Goal: Task Accomplishment & Management: Manage account settings

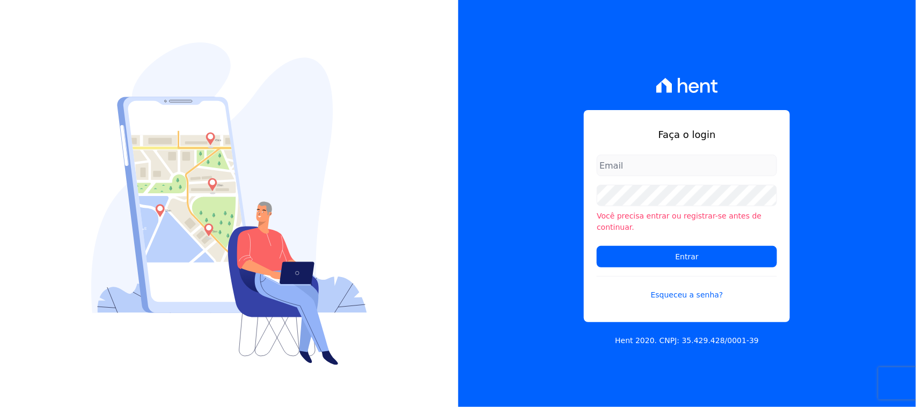
click at [696, 166] on input "email" at bounding box center [687, 165] width 180 height 21
type input "cobranca@construtorafarias.com.br"
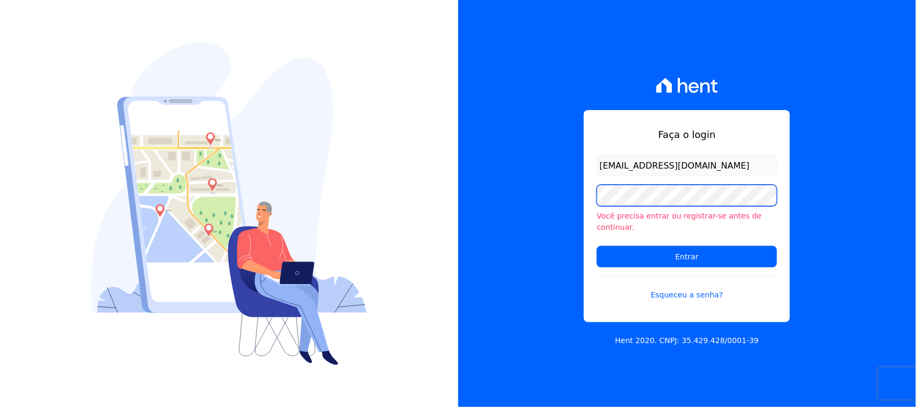
click at [597, 246] on input "Entrar" at bounding box center [687, 256] width 180 height 21
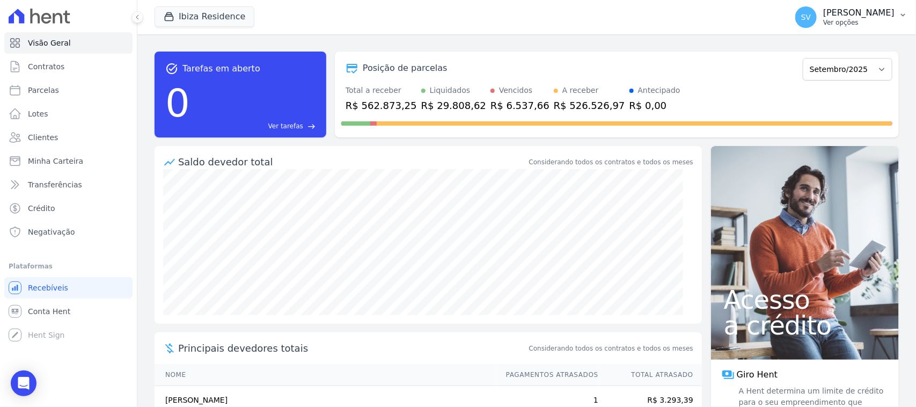
click at [823, 21] on p "Ver opções" at bounding box center [858, 22] width 71 height 9
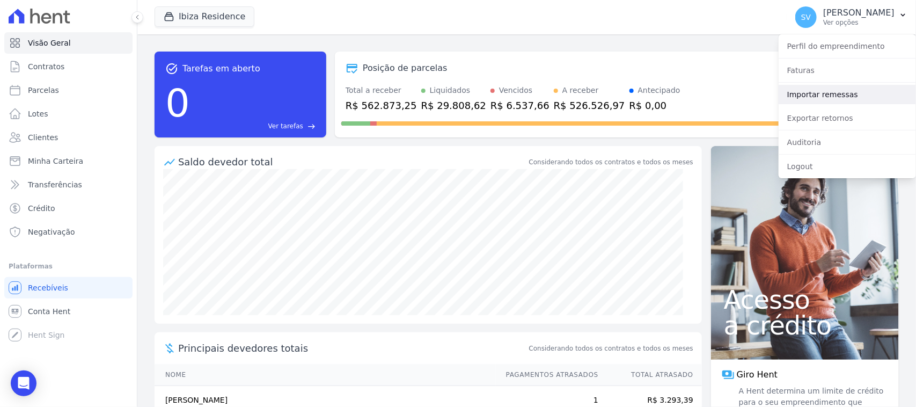
click at [812, 93] on link "Importar remessas" at bounding box center [847, 94] width 137 height 19
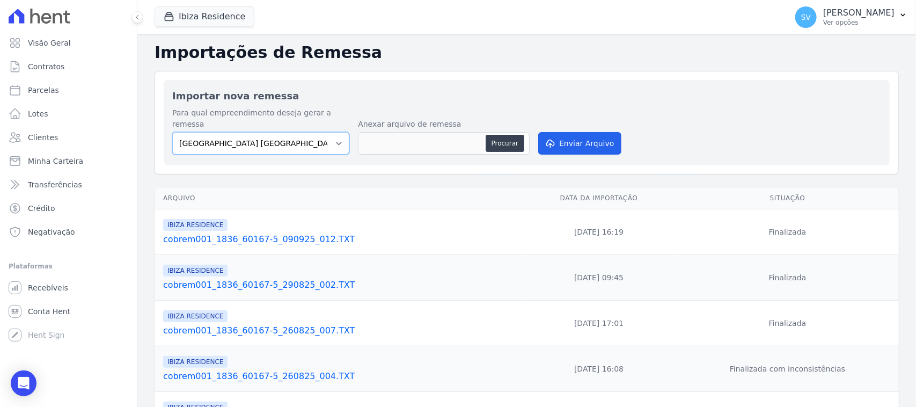
drag, startPoint x: 311, startPoint y: 130, endPoint x: 307, endPoint y: 141, distance: 11.1
click at [311, 132] on select "[GEOGRAPHIC_DATA] COMPLEXO RESIDENCIAL [GEOGRAPHIC_DATA] 300 - [PERSON_NAME][GE…" at bounding box center [260, 143] width 177 height 23
select select "a999329b-d322-46c5-b2df-9163b092fb9b"
click at [172, 132] on select "BAHAMAS EAST VILLAGE COMPLEXO RESIDENCIAL CUIABÁ 300 - JOÃO DE BARRO IBIZA RESI…" at bounding box center [260, 143] width 177 height 23
click at [516, 135] on button "Procurar" at bounding box center [505, 143] width 39 height 17
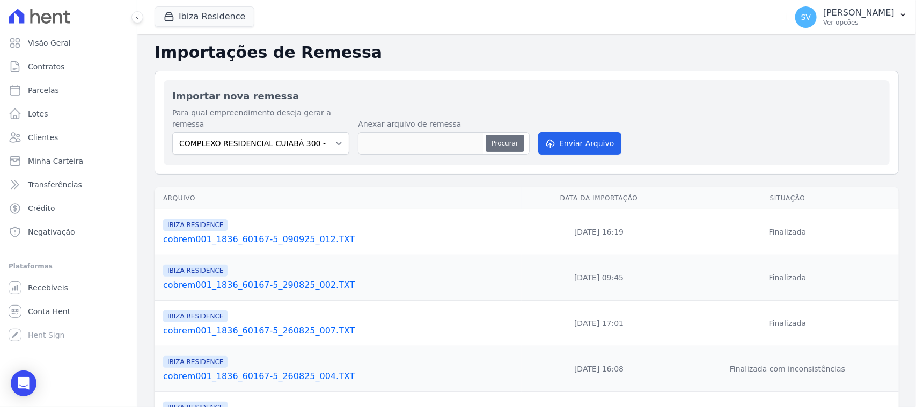
type input "cobrem001_1836_60167-5_100925_001.TXT"
click at [562, 133] on button "Enviar Arquivo" at bounding box center [579, 143] width 83 height 23
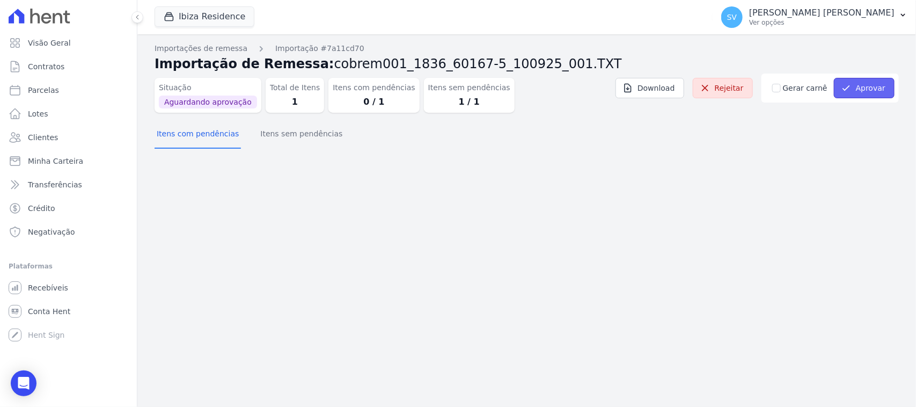
click at [864, 90] on button "Aprovar" at bounding box center [864, 88] width 61 height 20
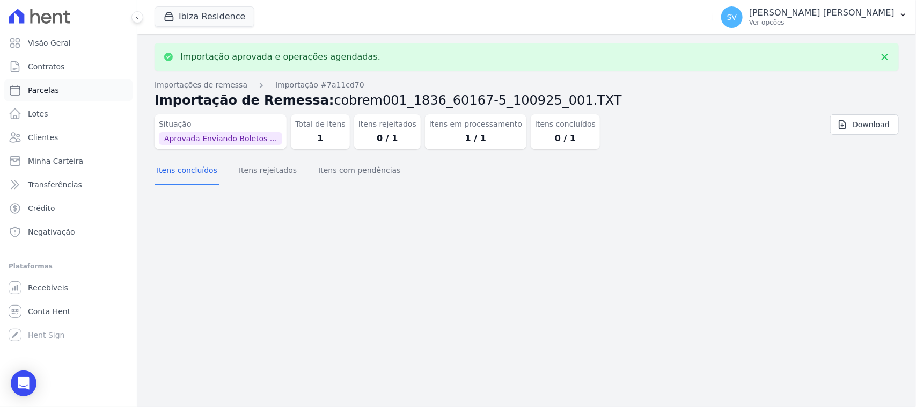
click at [71, 100] on link "Parcelas" at bounding box center [68, 89] width 128 height 21
select select
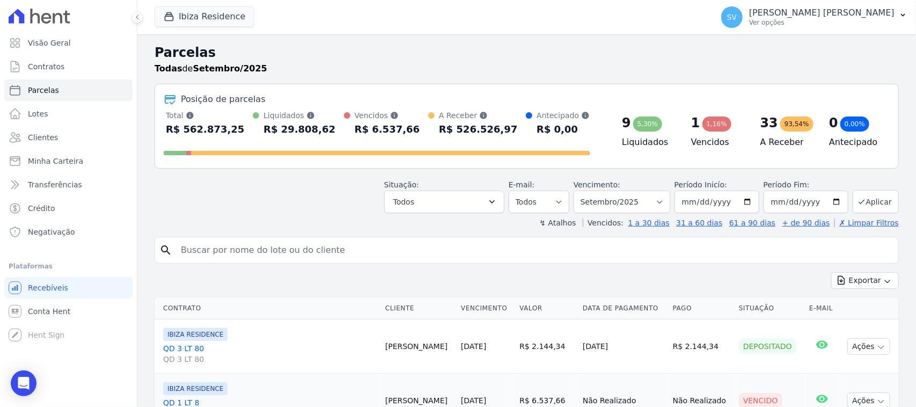
click at [293, 244] on input "search" at bounding box center [533, 249] width 719 height 21
paste input "Lucas Eduardo Camargo De Siqueira Dos Santos"
type input "Lucas Eduardo Camargo De Siqueira Dos Santos"
select select
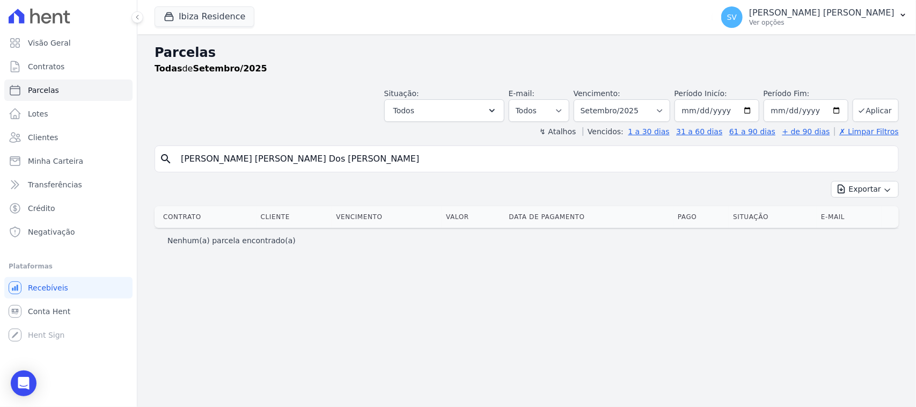
click at [487, 164] on input "Lucas Eduardo Camargo De Siqueira Dos Santos" at bounding box center [533, 158] width 719 height 21
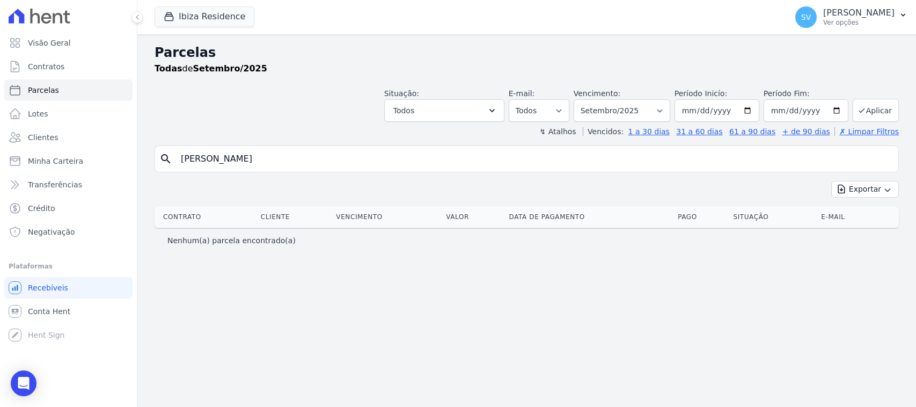
select select
click at [390, 154] on input "Lucas Eduardo Camargo De Siqueira Dos Santos" at bounding box center [533, 158] width 719 height 21
select select
click at [390, 153] on input "Lucas Eduardo Camargo De Siqueira Dos Santos" at bounding box center [533, 158] width 719 height 21
drag, startPoint x: 390, startPoint y: 157, endPoint x: 295, endPoint y: 165, distance: 95.4
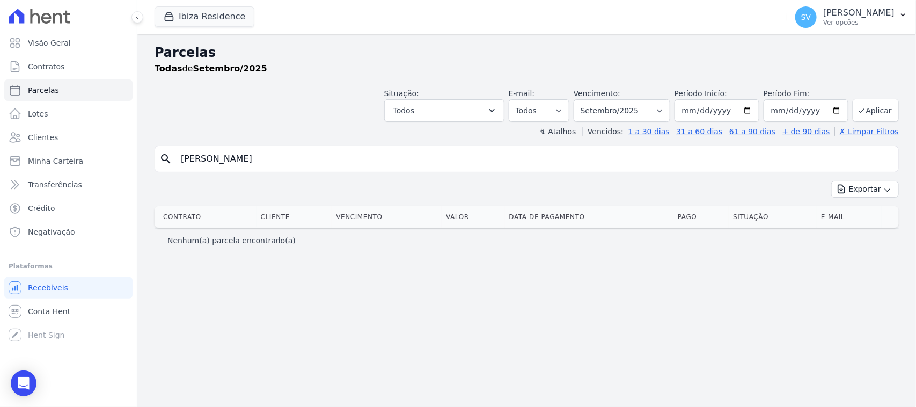
click at [295, 165] on input "[PERSON_NAME] [PERSON_NAME] Dos [PERSON_NAME]" at bounding box center [533, 158] width 719 height 21
type input "Lucas Eduardo Camargo De Si"
select select
drag, startPoint x: 302, startPoint y: 163, endPoint x: 78, endPoint y: 164, distance: 223.7
click at [78, 164] on div "Visão Geral Contratos Parcelas Lotes Clientes Minha Carteira Transferências Cré…" at bounding box center [458, 203] width 916 height 407
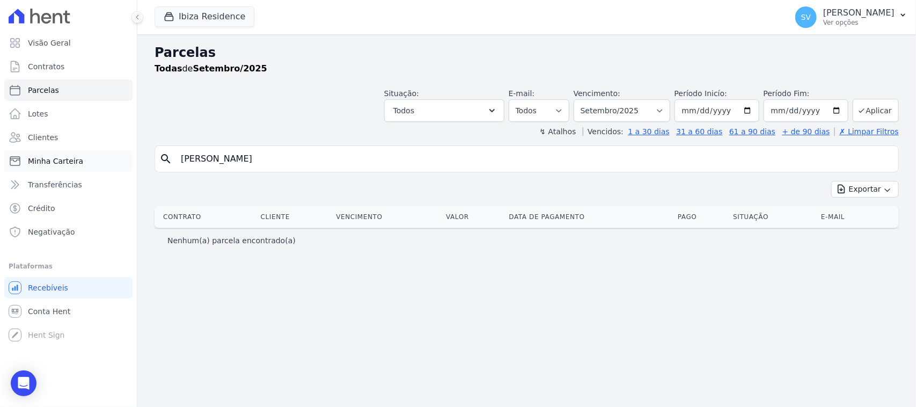
type input "lucas eduardo"
select select
click at [267, 159] on input "lucas eduardo" at bounding box center [533, 158] width 719 height 21
type input "LUCAS EDUARDO CAMARGO DE SIQUEIRA DOS SANTOS"
select select
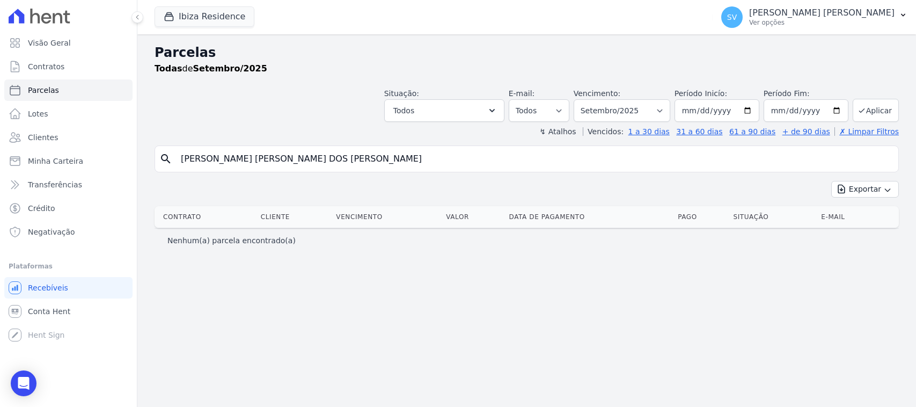
select select
click at [86, 93] on link "Parcelas" at bounding box center [68, 89] width 128 height 21
click at [220, 16] on button "Ibiza Residence" at bounding box center [205, 16] width 100 height 20
select select
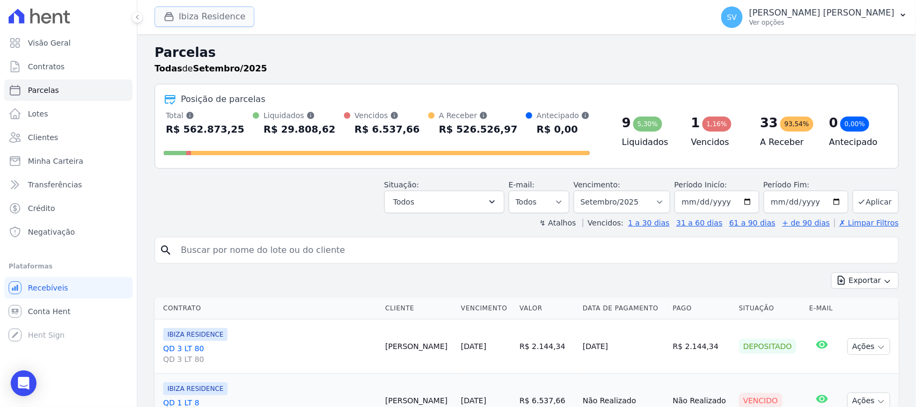
click at [205, 23] on button "Ibiza Residence" at bounding box center [205, 16] width 100 height 20
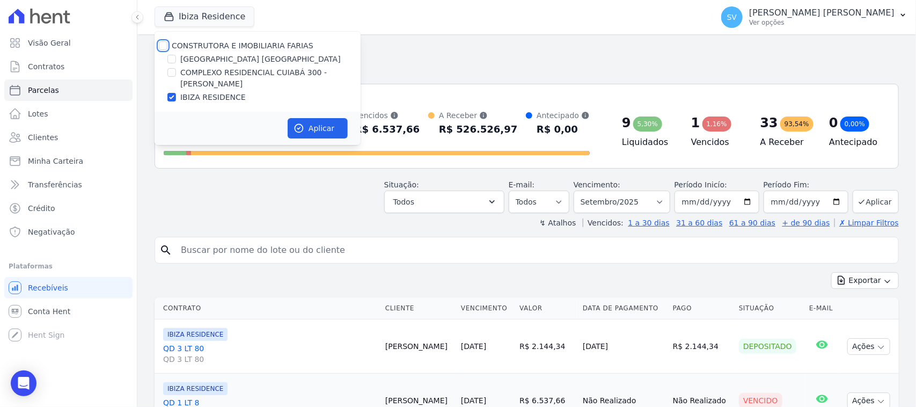
drag, startPoint x: 164, startPoint y: 41, endPoint x: 183, endPoint y: 57, distance: 24.7
click at [164, 42] on input "CONSTRUTORA E IMOBILIARIA FARIAS" at bounding box center [163, 45] width 9 height 9
checkbox input "true"
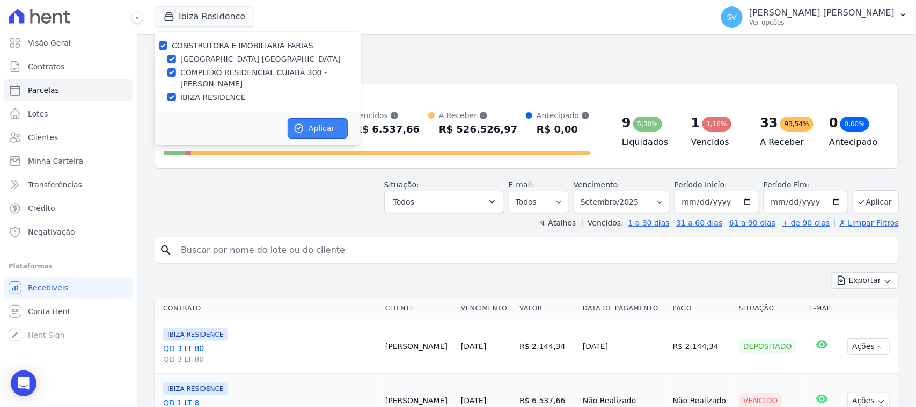
click at [298, 125] on icon "button" at bounding box center [298, 128] width 11 height 11
click at [312, 239] on div "search" at bounding box center [527, 250] width 744 height 27
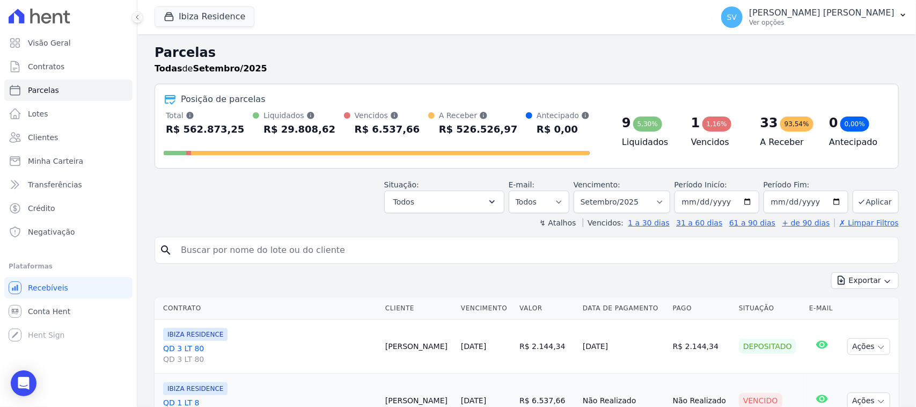
click at [348, 238] on div "search" at bounding box center [527, 250] width 744 height 27
click at [346, 248] on input "search" at bounding box center [533, 249] width 719 height 21
select select
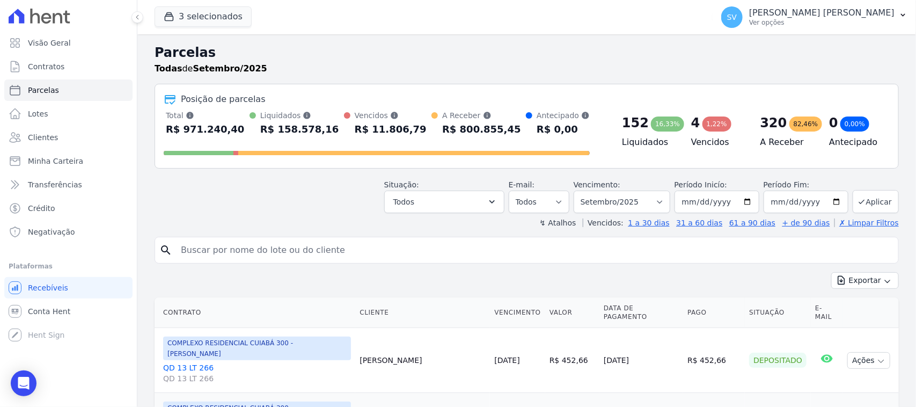
click at [341, 247] on input "search" at bounding box center [533, 249] width 719 height 21
paste input "Lucas Eduardo Camargo De Siqueira Dos Santos"
type input "Lucas Eduardo Camargo De Siqueira Dos Santos"
select select
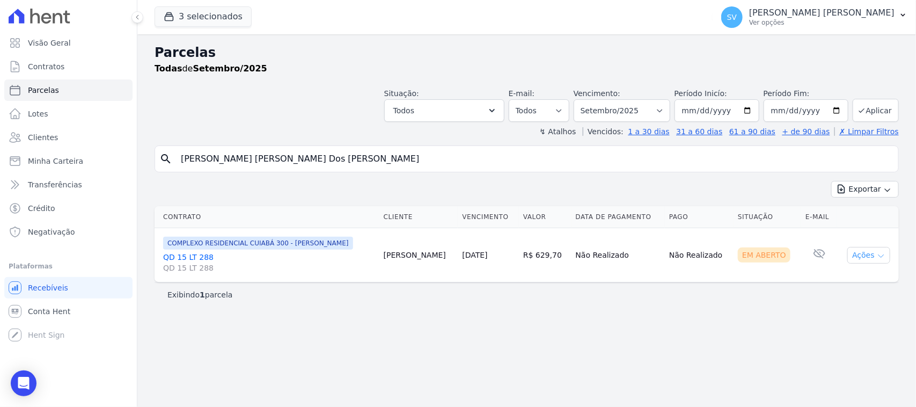
click at [869, 255] on button "Ações" at bounding box center [868, 255] width 43 height 17
click at [870, 275] on link "Ver boleto" at bounding box center [864, 280] width 103 height 20
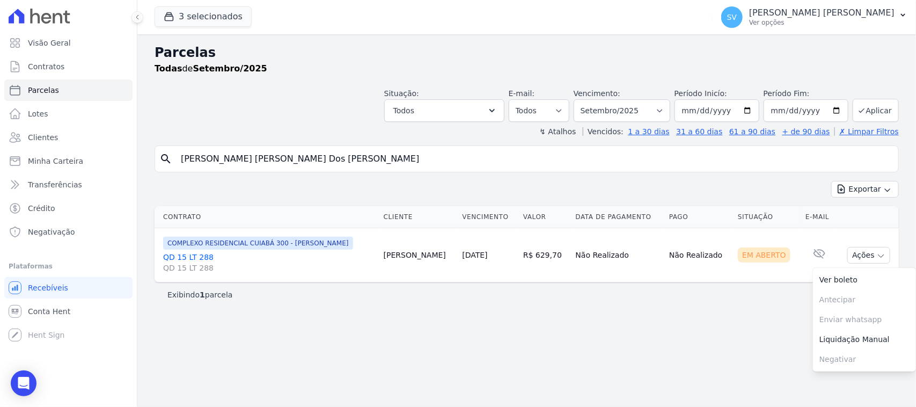
click at [336, 100] on div "Situação: Agendado Em Aberto Pago Processando Cancelado Vencido Transferindo De…" at bounding box center [527, 103] width 744 height 38
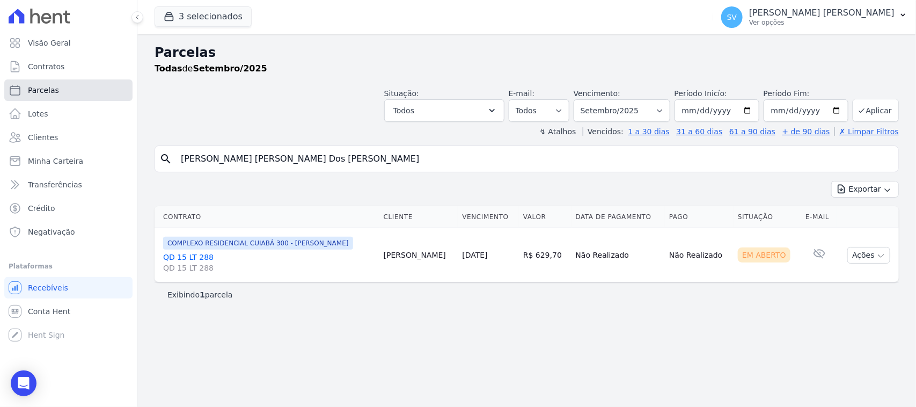
click at [119, 93] on link "Parcelas" at bounding box center [68, 89] width 128 height 21
select select
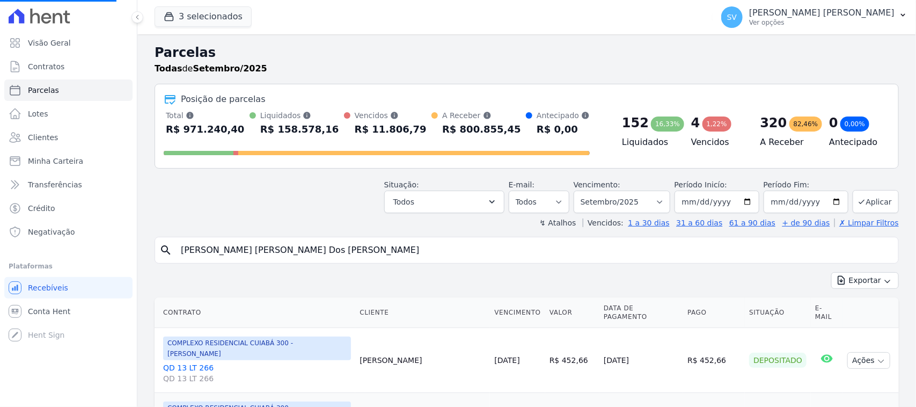
select select
click at [68, 43] on link "Visão Geral" at bounding box center [68, 42] width 128 height 21
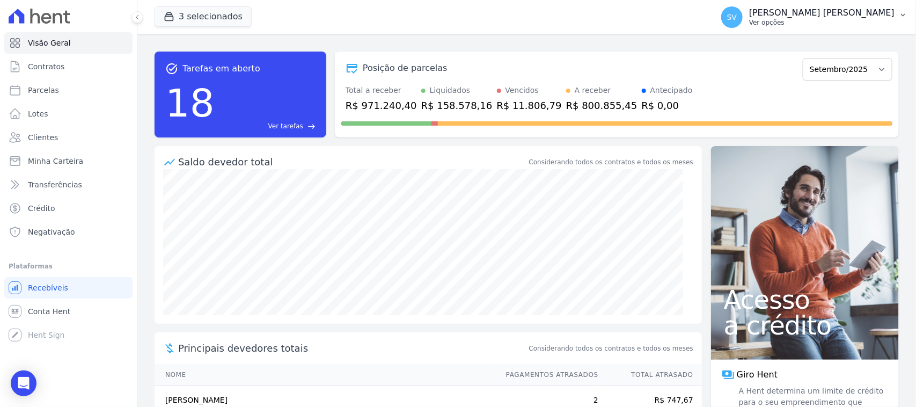
click at [779, 15] on p "[PERSON_NAME] [PERSON_NAME]" at bounding box center [821, 13] width 145 height 11
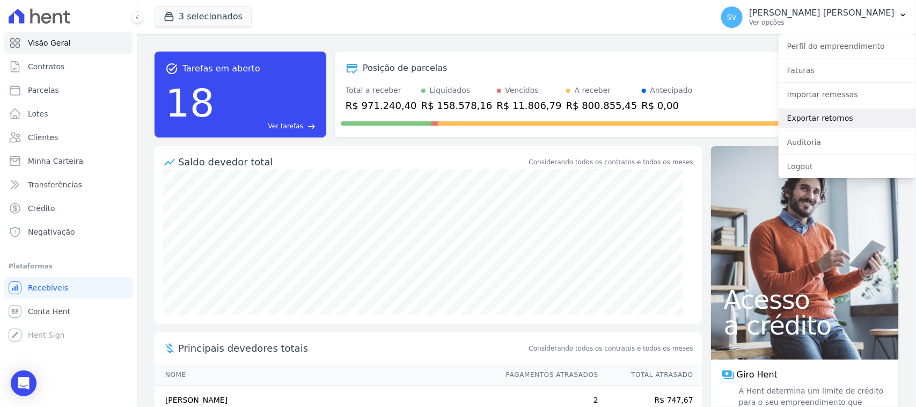
click at [801, 124] on link "Exportar retornos" at bounding box center [847, 117] width 137 height 19
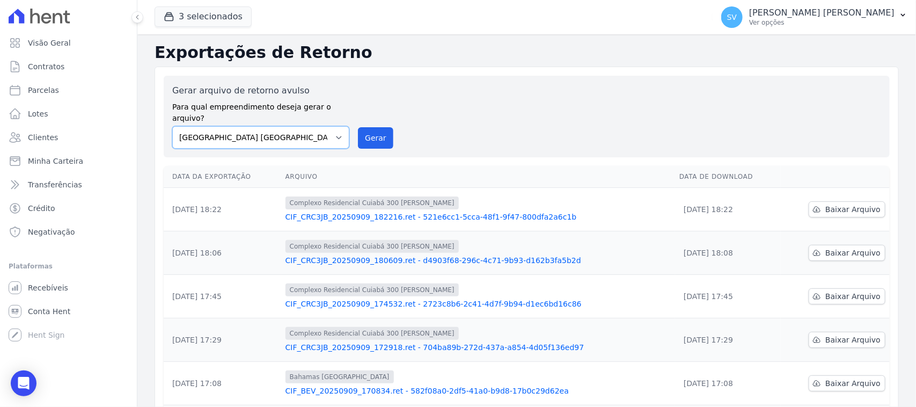
click at [319, 131] on select "[GEOGRAPHIC_DATA] COMPLEXO RESIDENCIAL [GEOGRAPHIC_DATA] 300 - [PERSON_NAME][GE…" at bounding box center [260, 137] width 177 height 23
click at [762, 24] on div "[PERSON_NAME] [PERSON_NAME] Ver opções" at bounding box center [807, 16] width 173 height 21
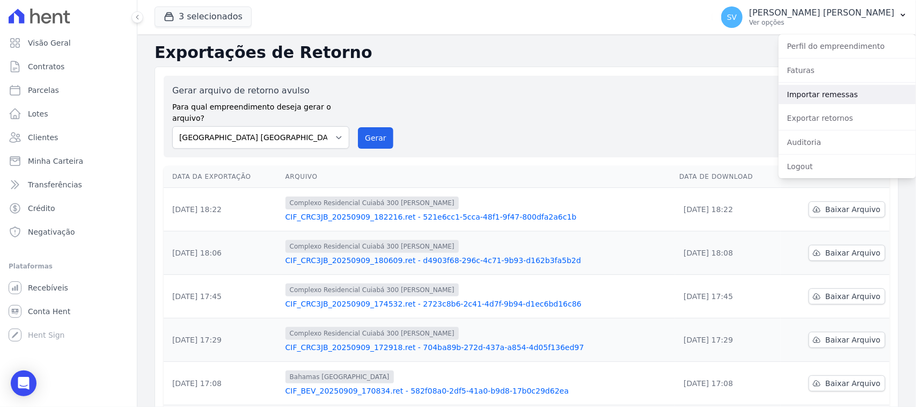
click at [834, 99] on link "Importar remessas" at bounding box center [847, 94] width 137 height 19
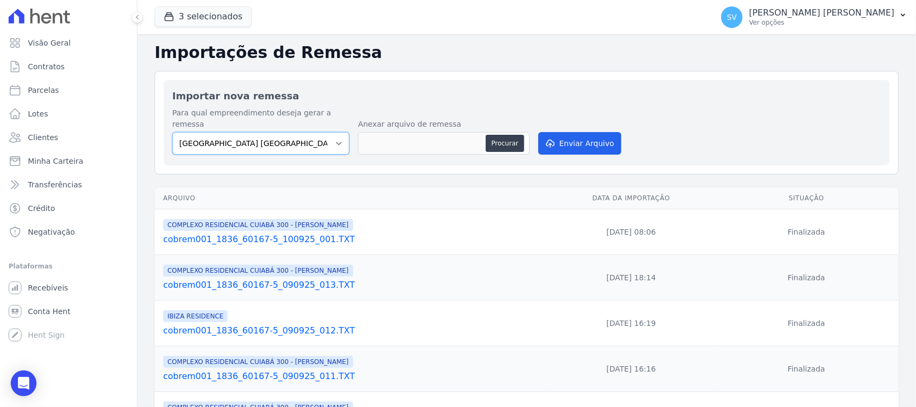
click at [317, 132] on select "[GEOGRAPHIC_DATA] COMPLEXO RESIDENCIAL [GEOGRAPHIC_DATA] 300 - [PERSON_NAME][GE…" at bounding box center [260, 143] width 177 height 23
select select "a999329b-d322-46c5-b2df-9163b092fb9b"
click at [172, 132] on select "[GEOGRAPHIC_DATA] COMPLEXO RESIDENCIAL [GEOGRAPHIC_DATA] 300 - [PERSON_NAME][GE…" at bounding box center [260, 143] width 177 height 23
click at [512, 135] on button "Procurar" at bounding box center [505, 143] width 39 height 17
click at [860, 18] on div "[PERSON_NAME] [PERSON_NAME] Ver opções" at bounding box center [821, 17] width 145 height 19
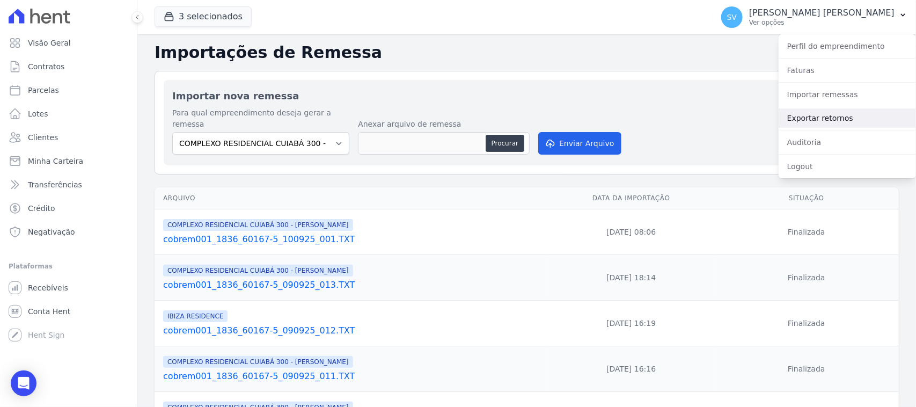
click at [847, 119] on link "Exportar retornos" at bounding box center [847, 117] width 137 height 19
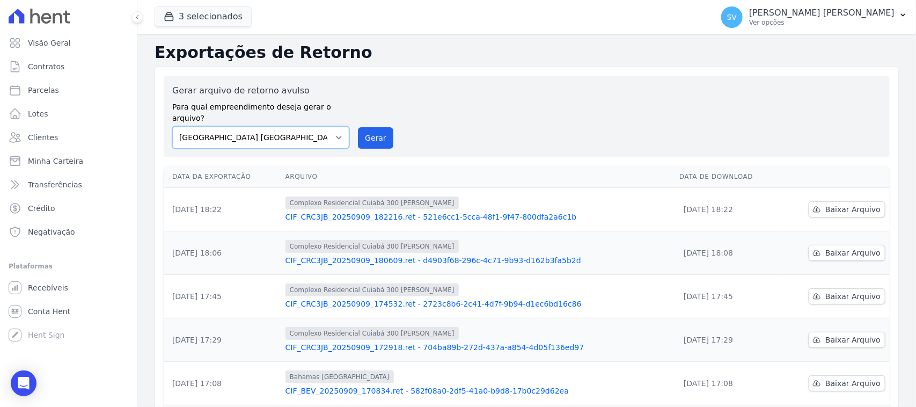
click at [329, 126] on select "[GEOGRAPHIC_DATA] COMPLEXO RESIDENCIAL [GEOGRAPHIC_DATA] 300 - [PERSON_NAME][GE…" at bounding box center [260, 137] width 177 height 23
click at [452, 99] on div "Gerar arquivo de retorno avulso Para qual empreendimento deseja gerar o arquivo…" at bounding box center [526, 116] width 709 height 64
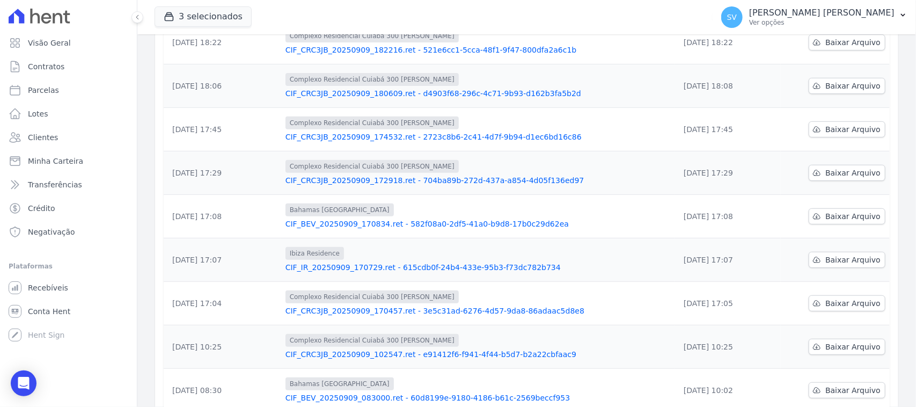
scroll to position [261, 0]
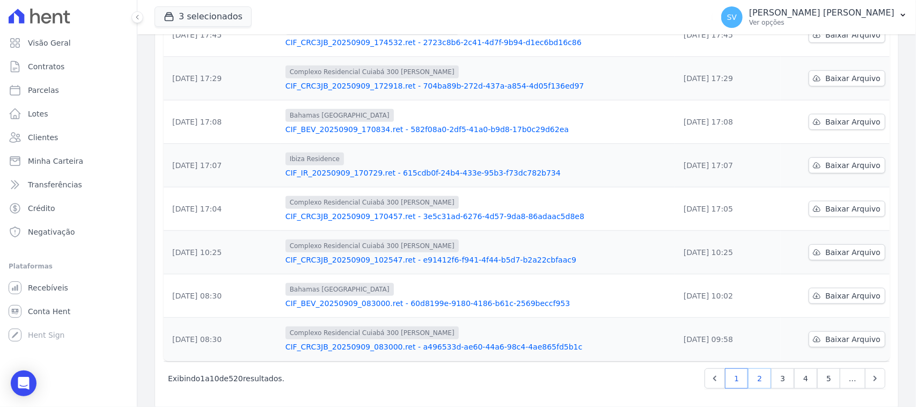
click at [750, 369] on link "2" at bounding box center [759, 378] width 23 height 20
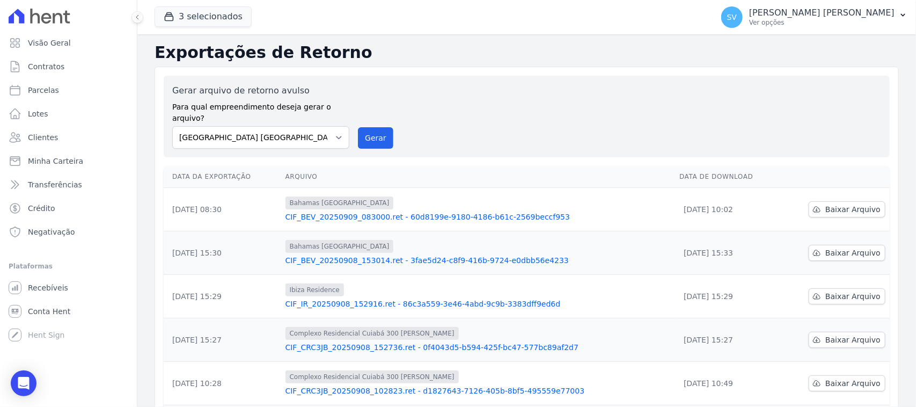
scroll to position [261, 0]
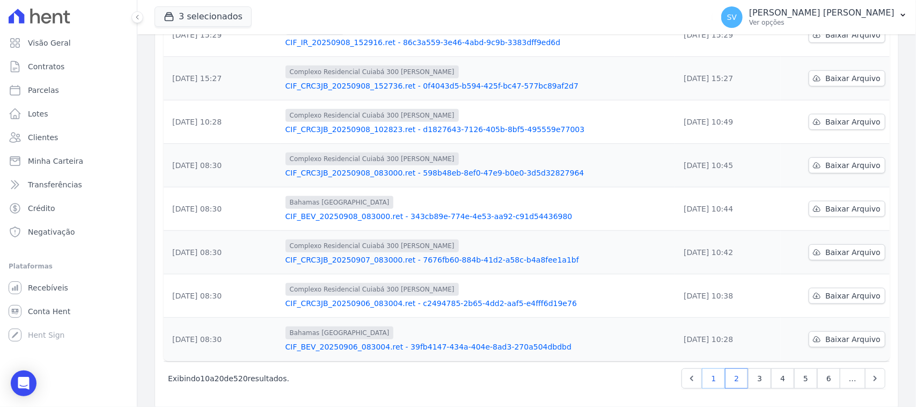
click at [704, 368] on link "1" at bounding box center [713, 378] width 23 height 20
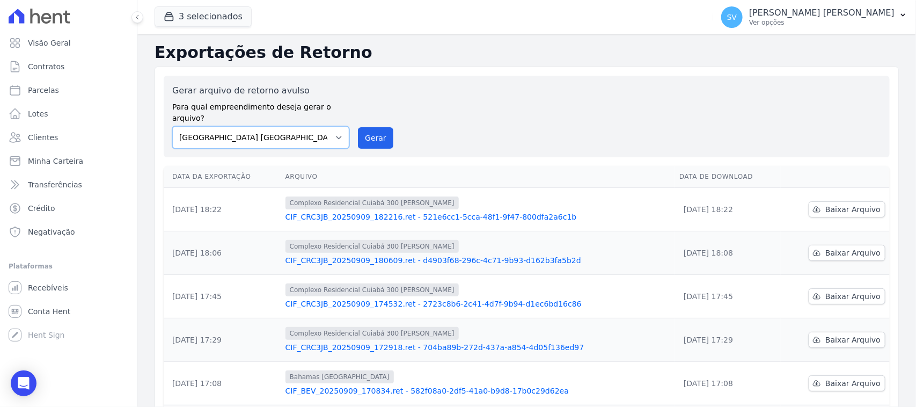
drag, startPoint x: 277, startPoint y: 120, endPoint x: 275, endPoint y: 134, distance: 14.6
click at [277, 126] on select "[GEOGRAPHIC_DATA] COMPLEXO RESIDENCIAL [GEOGRAPHIC_DATA] 300 - [PERSON_NAME][GE…" at bounding box center [260, 137] width 177 height 23
select select "a999329b-d322-46c5-b2df-9163b092fb9b"
click at [172, 126] on select "[GEOGRAPHIC_DATA] COMPLEXO RESIDENCIAL [GEOGRAPHIC_DATA] 300 - [PERSON_NAME][GE…" at bounding box center [260, 137] width 177 height 23
click at [375, 127] on button "Gerar" at bounding box center [375, 137] width 35 height 21
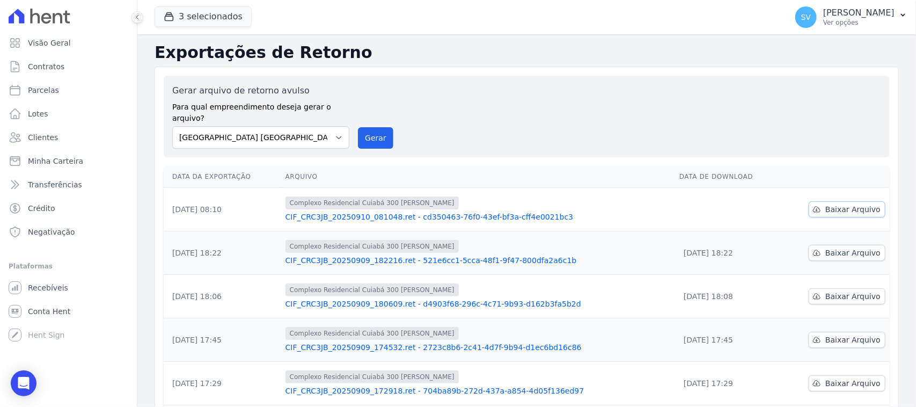
click at [827, 204] on span "Baixar Arquivo" at bounding box center [852, 209] width 55 height 11
click at [281, 126] on select "[GEOGRAPHIC_DATA] COMPLEXO RESIDENCIAL [GEOGRAPHIC_DATA] 300 - [PERSON_NAME][GE…" at bounding box center [260, 137] width 177 height 23
click at [172, 126] on select "[GEOGRAPHIC_DATA] COMPLEXO RESIDENCIAL [GEOGRAPHIC_DATA] 300 - [PERSON_NAME][GE…" at bounding box center [260, 137] width 177 height 23
drag, startPoint x: 379, startPoint y: 128, endPoint x: 495, endPoint y: 92, distance: 121.2
click at [379, 129] on button "Gerar" at bounding box center [375, 137] width 35 height 21
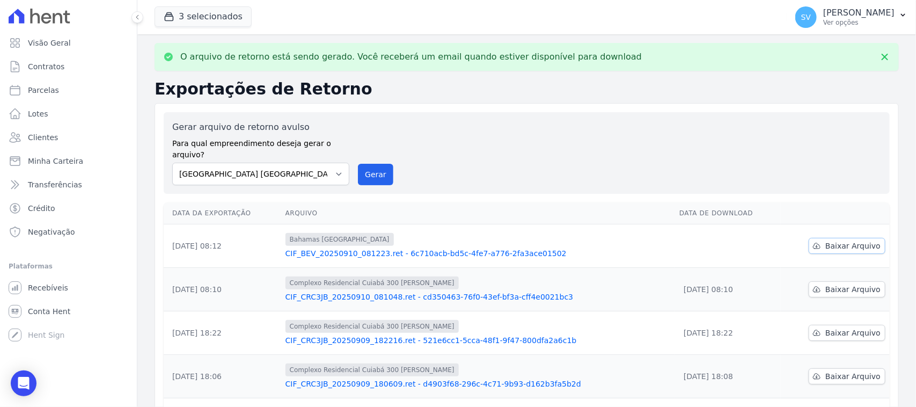
click at [817, 238] on link "Baixar Arquivo" at bounding box center [847, 246] width 77 height 16
click at [825, 240] on span "Baixar Arquivo" at bounding box center [852, 245] width 55 height 11
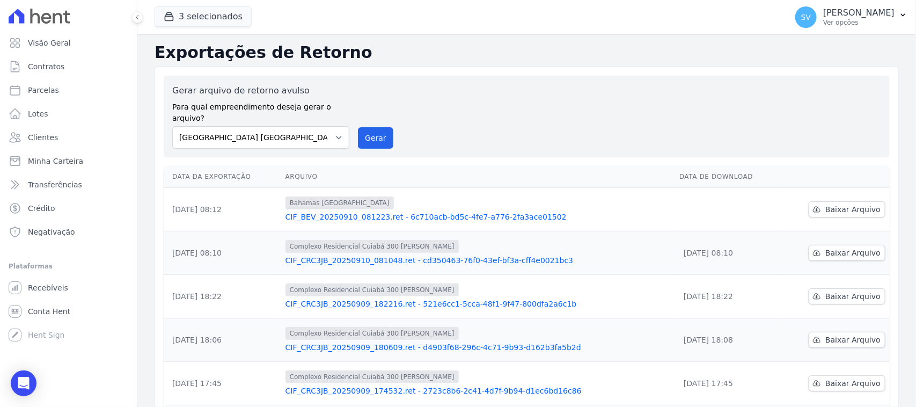
click at [882, 90] on div "Gerar arquivo de retorno avulso Para qual empreendimento deseja gerar o arquivo…" at bounding box center [527, 368] width 744 height 603
click at [317, 126] on select "[GEOGRAPHIC_DATA] COMPLEXO RESIDENCIAL [GEOGRAPHIC_DATA] 300 - [PERSON_NAME][GE…" at bounding box center [260, 137] width 177 height 23
select select "a999329b-d322-46c5-b2df-9163b092fb9b"
click at [172, 126] on select "[GEOGRAPHIC_DATA] COMPLEXO RESIDENCIAL [GEOGRAPHIC_DATA] 300 - [PERSON_NAME][GE…" at bounding box center [260, 137] width 177 height 23
drag, startPoint x: 370, startPoint y: 127, endPoint x: 513, endPoint y: 92, distance: 147.4
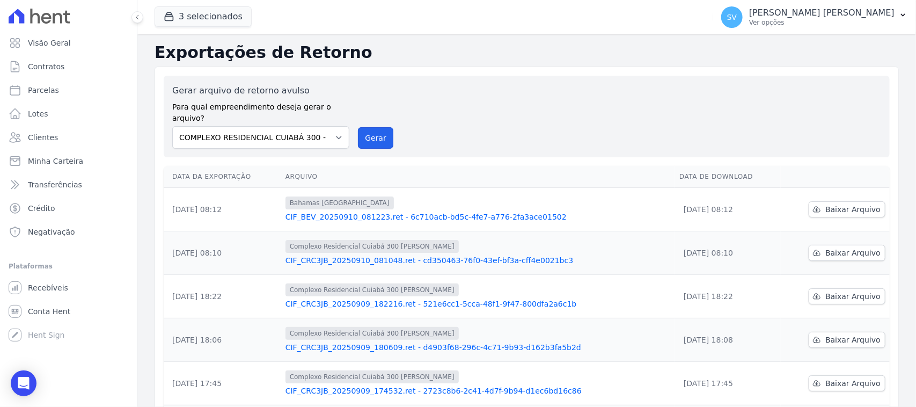
click at [371, 127] on button "Gerar" at bounding box center [375, 137] width 35 height 21
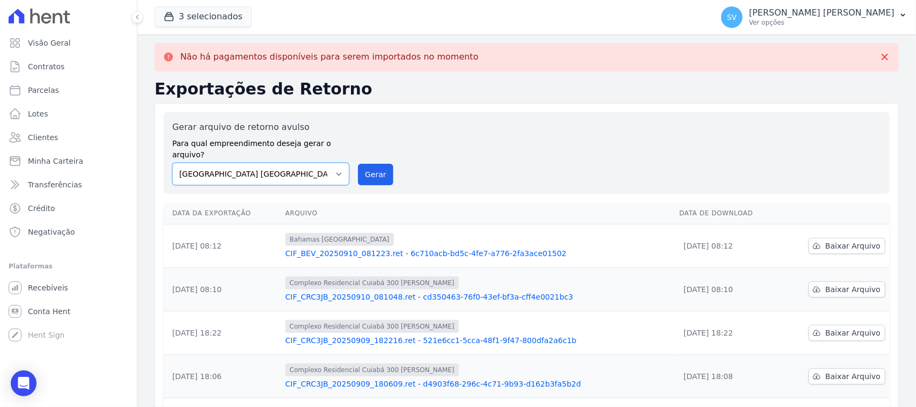
click at [282, 172] on select "[GEOGRAPHIC_DATA] COMPLEXO RESIDENCIAL [GEOGRAPHIC_DATA] 300 - [PERSON_NAME][GE…" at bounding box center [260, 174] width 177 height 23
select select "73a372cd-5640-41c8-aaea-11bd74619c10"
click at [172, 163] on select "[GEOGRAPHIC_DATA] COMPLEXO RESIDENCIAL [GEOGRAPHIC_DATA] 300 - [PERSON_NAME][GE…" at bounding box center [260, 174] width 177 height 23
click at [374, 171] on button "Gerar" at bounding box center [375, 174] width 35 height 21
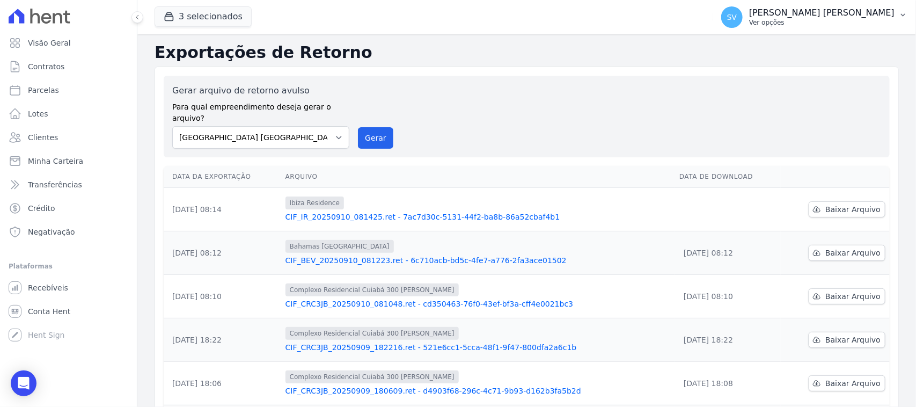
click at [793, 20] on p "Ver opções" at bounding box center [821, 22] width 145 height 9
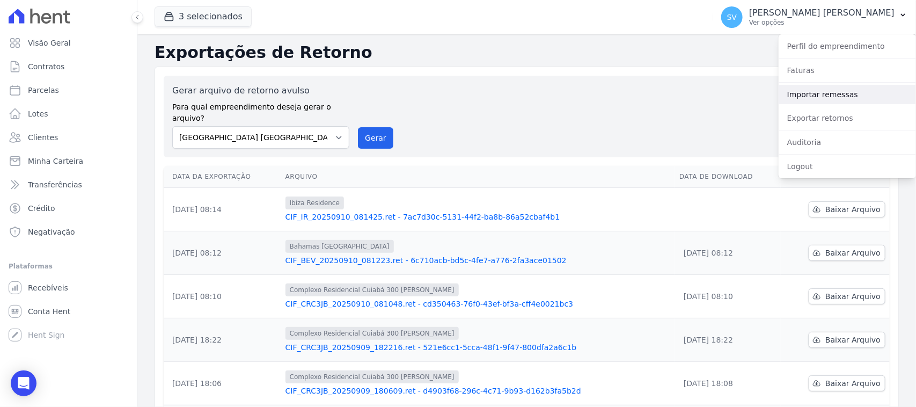
click at [817, 97] on link "Importar remessas" at bounding box center [847, 94] width 137 height 19
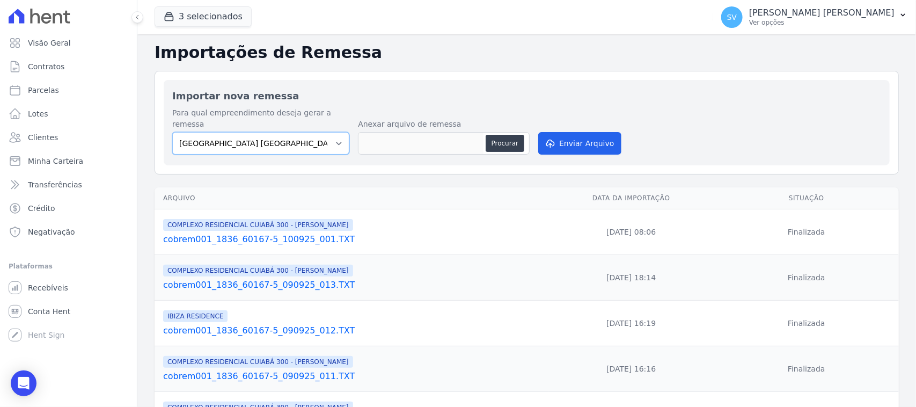
drag, startPoint x: 255, startPoint y: 133, endPoint x: 262, endPoint y: 142, distance: 11.2
click at [256, 137] on select "[GEOGRAPHIC_DATA] COMPLEXO RESIDENCIAL [GEOGRAPHIC_DATA] 300 - [PERSON_NAME][GE…" at bounding box center [260, 143] width 177 height 23
select select "a999329b-d322-46c5-b2df-9163b092fb9b"
click at [172, 132] on select "[GEOGRAPHIC_DATA] COMPLEXO RESIDENCIAL [GEOGRAPHIC_DATA] 300 - [PERSON_NAME][GE…" at bounding box center [260, 143] width 177 height 23
click at [508, 138] on button "Procurar" at bounding box center [505, 143] width 39 height 17
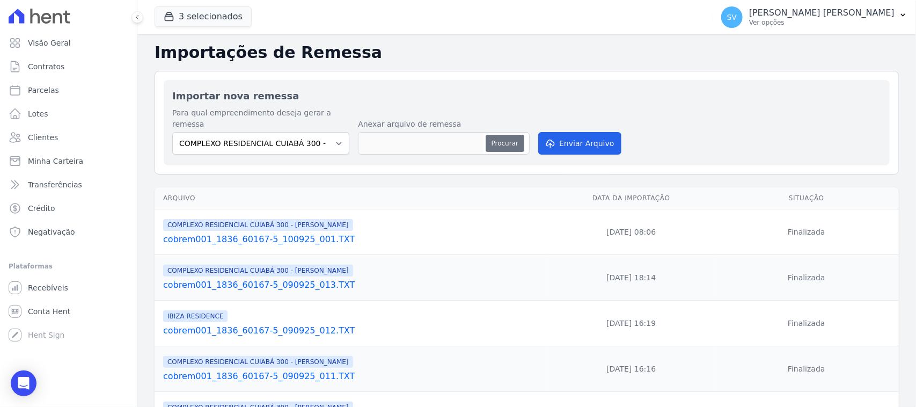
type input "cobrem001_1836_60167-5_100925_002.TXT"
click at [319, 31] on div "3 selecionados CONSTRUTORA E IMOBILIARIA [PERSON_NAME] [GEOGRAPHIC_DATA] COMPLE…" at bounding box center [432, 16] width 554 height 35
click at [552, 132] on button "Enviar Arquivo" at bounding box center [579, 143] width 83 height 23
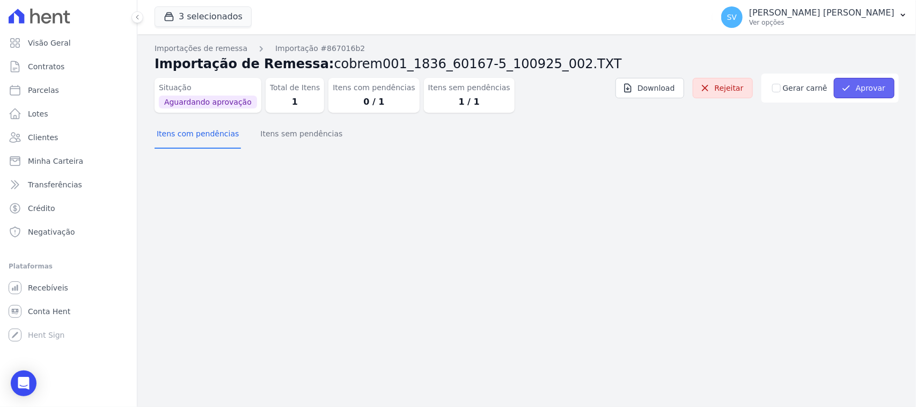
click at [856, 82] on button "Aprovar" at bounding box center [864, 88] width 61 height 20
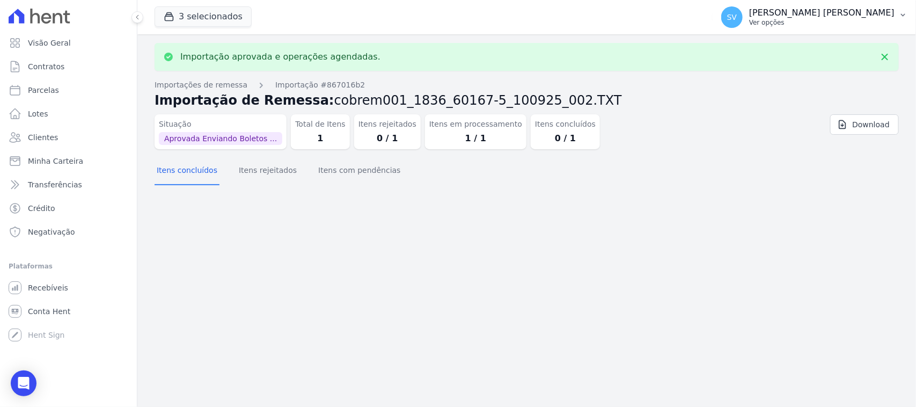
click at [791, 21] on div "[PERSON_NAME] [PERSON_NAME] Ver opções" at bounding box center [821, 17] width 145 height 19
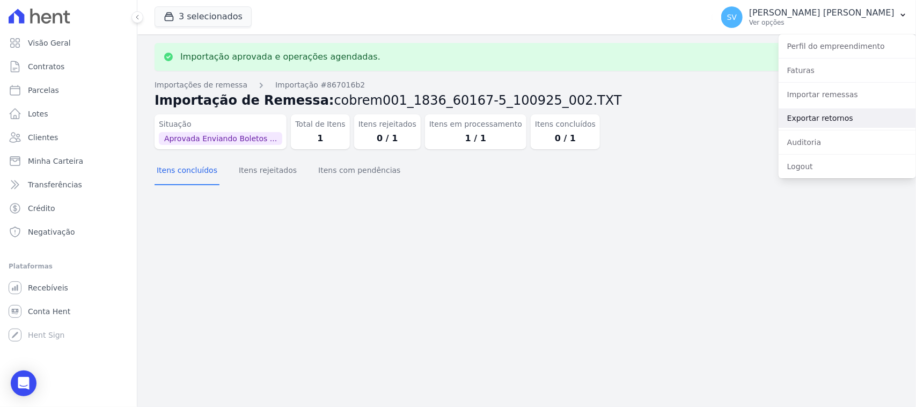
click at [836, 121] on link "Exportar retornos" at bounding box center [847, 117] width 137 height 19
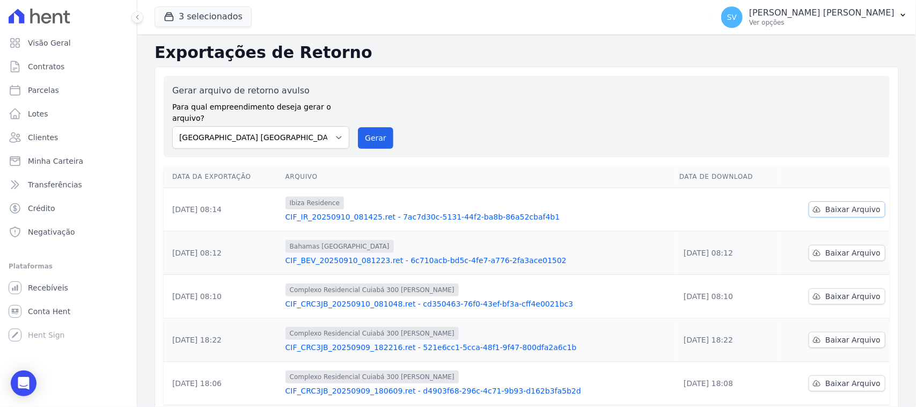
click at [812, 205] on icon at bounding box center [816, 209] width 9 height 9
click at [61, 95] on link "Parcelas" at bounding box center [68, 89] width 128 height 21
select select
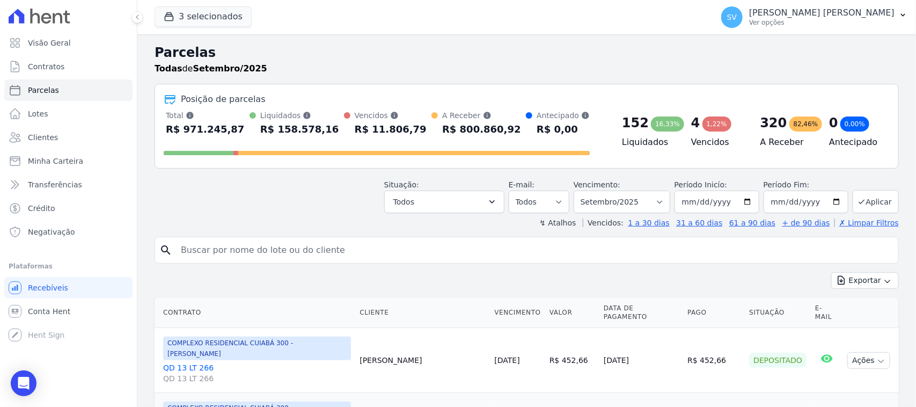
click at [336, 243] on input "search" at bounding box center [533, 249] width 719 height 21
paste input "[PERSON_NAME]"
type input "[PERSON_NAME]"
select select
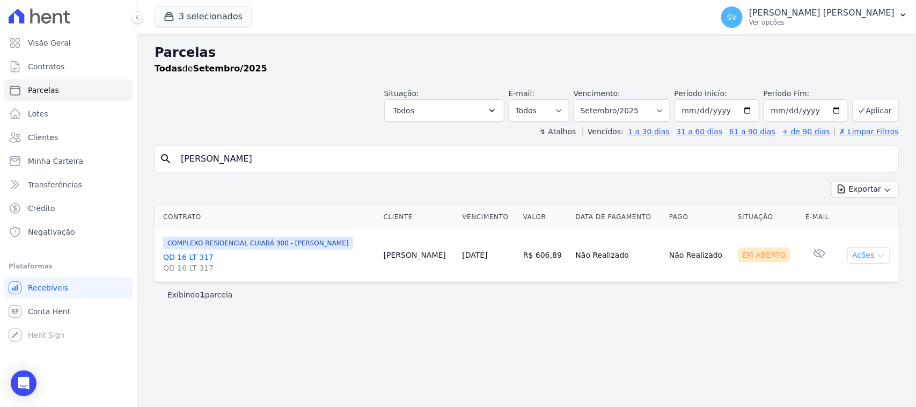
click at [878, 260] on icon "button" at bounding box center [881, 256] width 9 height 9
click at [863, 284] on link "Ver boleto" at bounding box center [864, 280] width 103 height 20
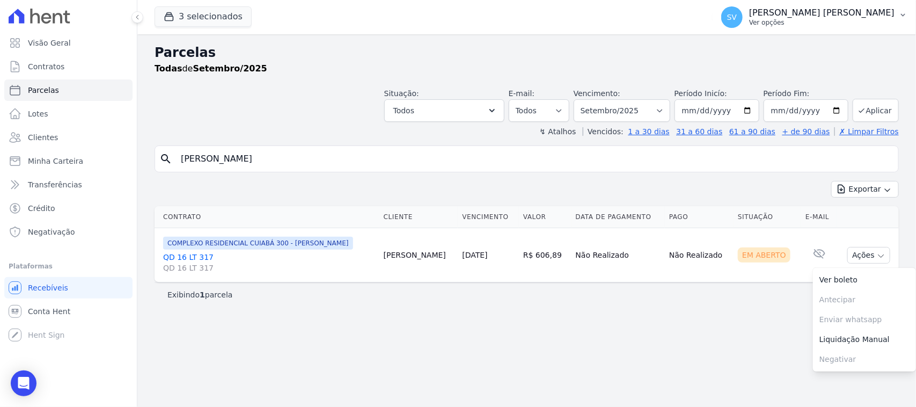
click at [769, 17] on p "[PERSON_NAME] [PERSON_NAME]" at bounding box center [821, 13] width 145 height 11
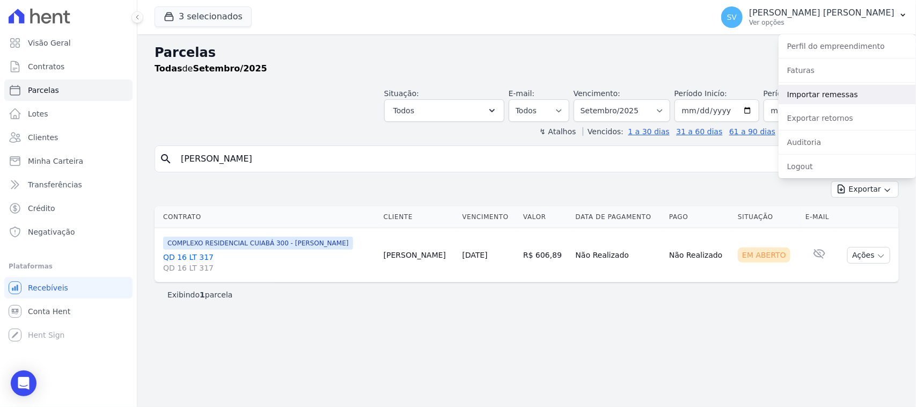
click at [809, 100] on link "Importar remessas" at bounding box center [847, 94] width 137 height 19
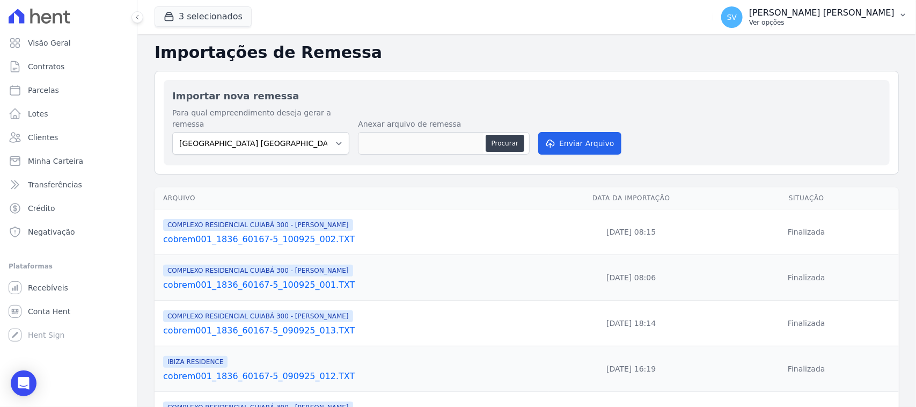
click at [787, 14] on p "[PERSON_NAME] [PERSON_NAME]" at bounding box center [821, 13] width 145 height 11
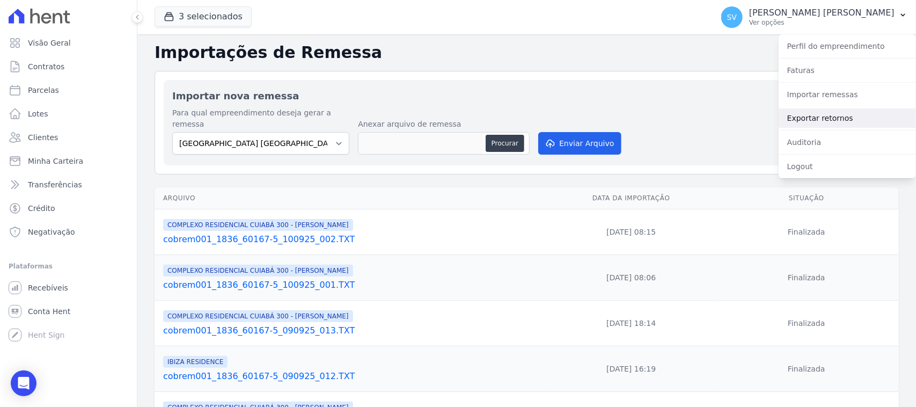
click at [797, 113] on link "Exportar retornos" at bounding box center [847, 117] width 137 height 19
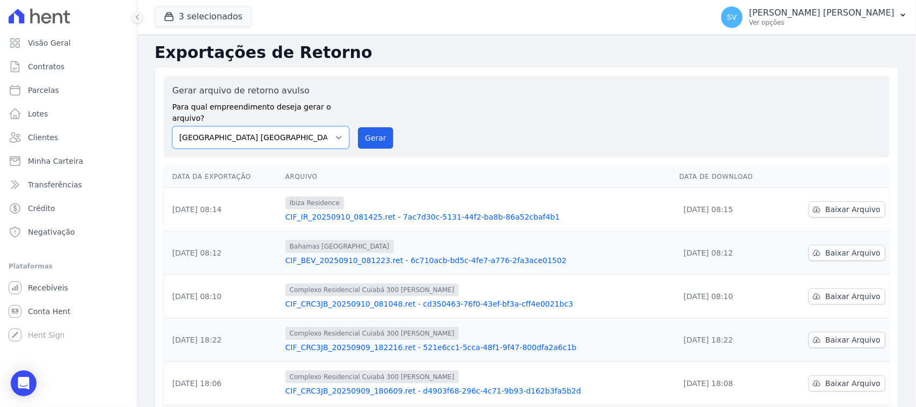
click at [334, 126] on select "[GEOGRAPHIC_DATA] COMPLEXO RESIDENCIAL [GEOGRAPHIC_DATA] 300 - [PERSON_NAME][GE…" at bounding box center [260, 137] width 177 height 23
click at [172, 126] on select "[GEOGRAPHIC_DATA] COMPLEXO RESIDENCIAL [GEOGRAPHIC_DATA] 300 - [PERSON_NAME][GE…" at bounding box center [260, 137] width 177 height 23
click at [376, 130] on button "Gerar" at bounding box center [375, 137] width 35 height 21
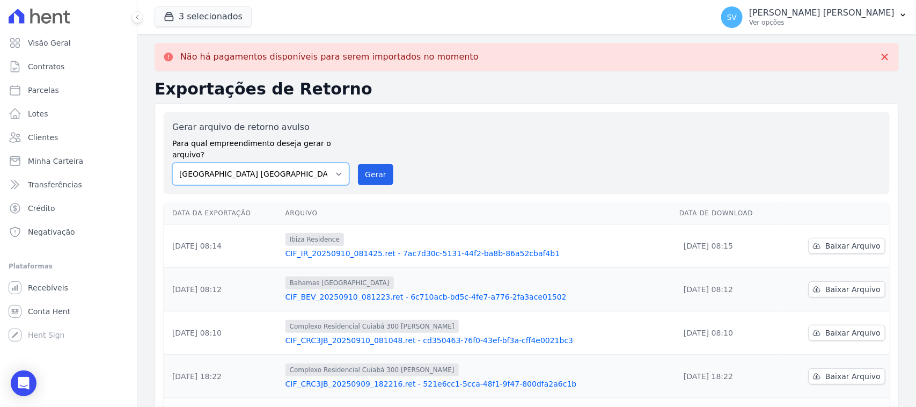
drag, startPoint x: 302, startPoint y: 158, endPoint x: 305, endPoint y: 172, distance: 14.2
click at [302, 163] on select "[GEOGRAPHIC_DATA] COMPLEXO RESIDENCIAL [GEOGRAPHIC_DATA] 300 - [PERSON_NAME][GE…" at bounding box center [260, 174] width 177 height 23
select select "73a372cd-5640-41c8-aaea-11bd74619c10"
click at [172, 163] on select "[GEOGRAPHIC_DATA] COMPLEXO RESIDENCIAL [GEOGRAPHIC_DATA] 300 - [PERSON_NAME][GE…" at bounding box center [260, 174] width 177 height 23
click at [344, 163] on select "[GEOGRAPHIC_DATA] COMPLEXO RESIDENCIAL [GEOGRAPHIC_DATA] 300 - [PERSON_NAME][GE…" at bounding box center [260, 174] width 177 height 23
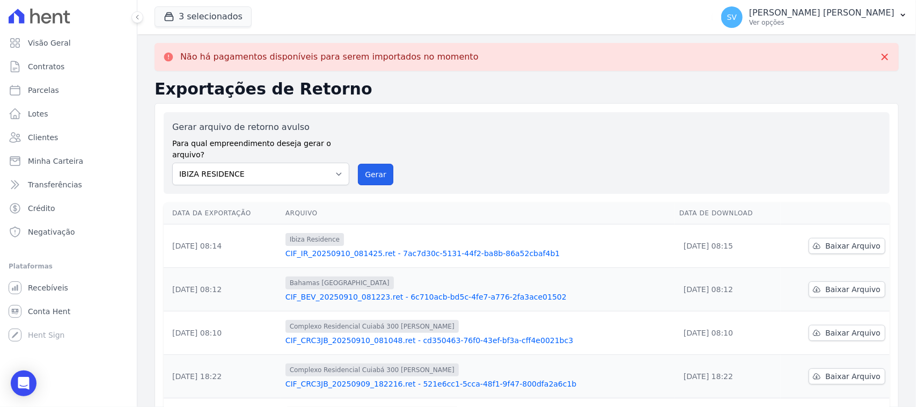
drag, startPoint x: 369, startPoint y: 170, endPoint x: 513, endPoint y: 90, distance: 165.2
click at [369, 170] on button "Gerar" at bounding box center [375, 174] width 35 height 21
click at [313, 163] on select "[GEOGRAPHIC_DATA] COMPLEXO RESIDENCIAL [GEOGRAPHIC_DATA] 300 - [PERSON_NAME][GE…" at bounding box center [260, 174] width 177 height 23
select select "a999329b-d322-46c5-b2df-9163b092fb9b"
click at [172, 163] on select "[GEOGRAPHIC_DATA] COMPLEXO RESIDENCIAL [GEOGRAPHIC_DATA] 300 - [PERSON_NAME][GE…" at bounding box center [260, 174] width 177 height 23
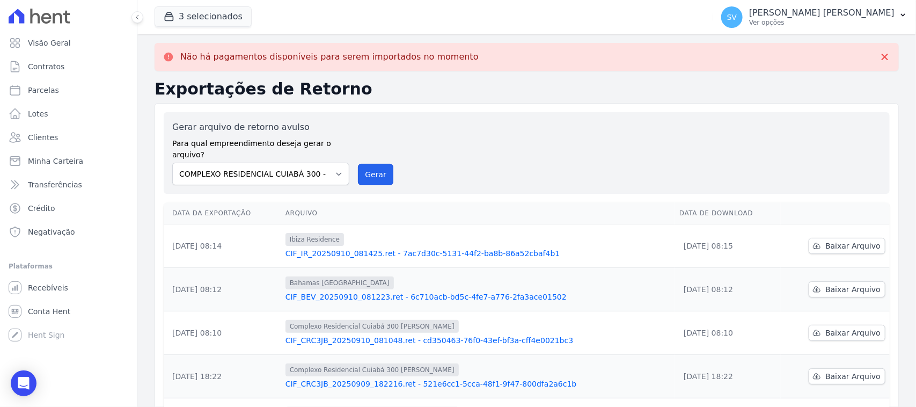
drag, startPoint x: 376, startPoint y: 165, endPoint x: 494, endPoint y: 95, distance: 137.1
click at [372, 173] on button "Gerar" at bounding box center [375, 174] width 35 height 21
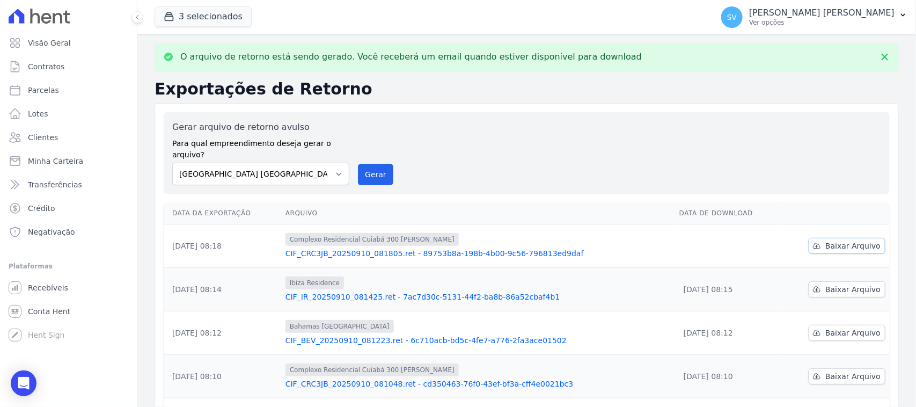
click at [833, 240] on span "Baixar Arquivo" at bounding box center [852, 245] width 55 height 11
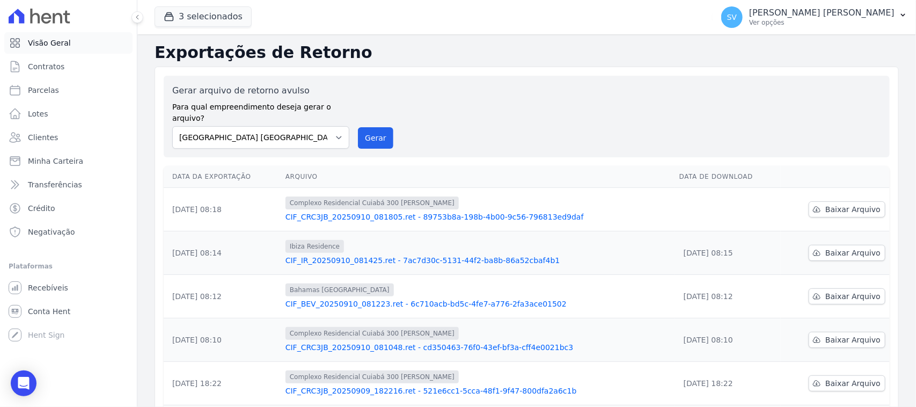
click at [77, 46] on link "Visão Geral" at bounding box center [68, 42] width 128 height 21
